Goal: Task Accomplishment & Management: Manage account settings

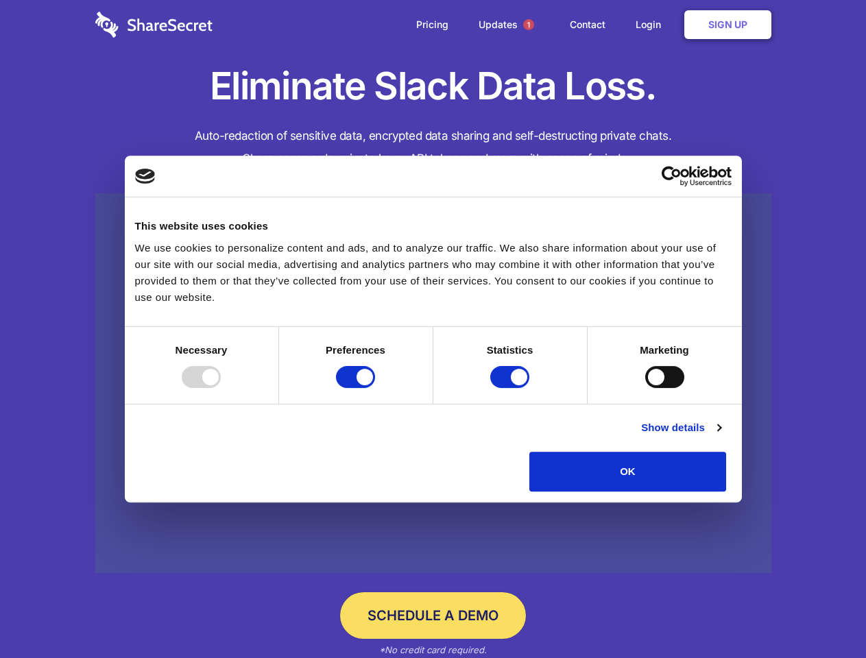
click at [221, 388] on div at bounding box center [201, 377] width 39 height 22
click at [375, 388] on input "Preferences" at bounding box center [355, 377] width 39 height 22
checkbox input "false"
click at [512, 388] on input "Statistics" at bounding box center [509, 377] width 39 height 22
checkbox input "false"
